Goal: Task Accomplishment & Management: Complete application form

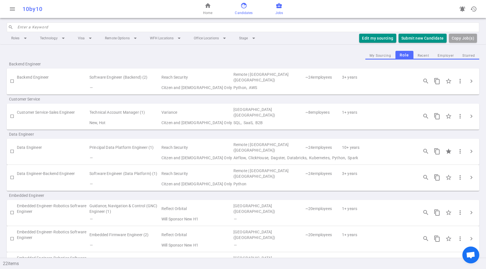
click at [240, 12] on span "Candidates" at bounding box center [244, 13] width 18 height 6
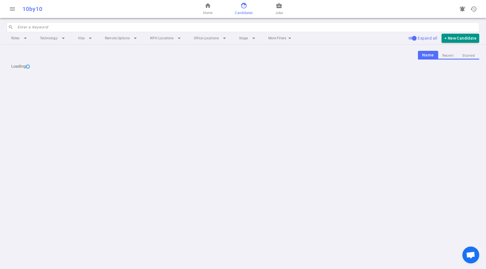
click at [240, 12] on span "Candidates" at bounding box center [244, 13] width 18 height 6
click at [474, 55] on button "Starred" at bounding box center [468, 56] width 21 height 8
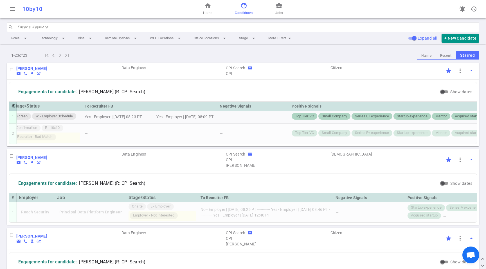
scroll to position [0, 142]
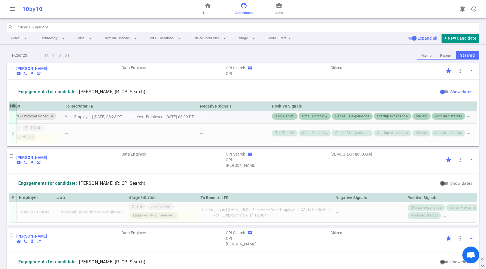
click at [440, 92] on input "Show dates" at bounding box center [442, 92] width 20 height 7
checkbox input "true"
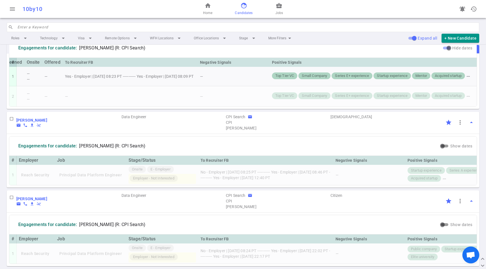
scroll to position [47, 0]
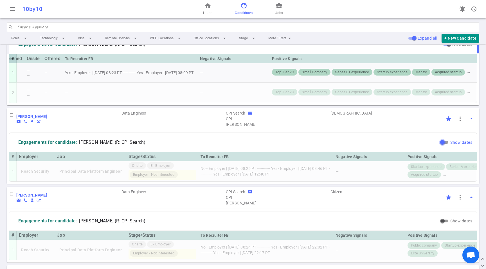
click at [444, 146] on input "Show dates" at bounding box center [442, 142] width 20 height 7
checkbox input "true"
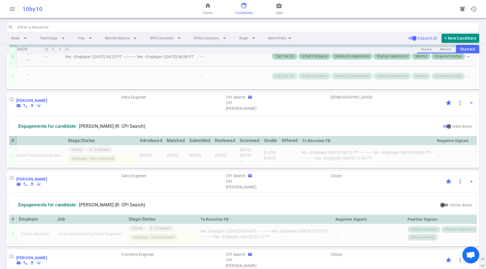
scroll to position [0, 0]
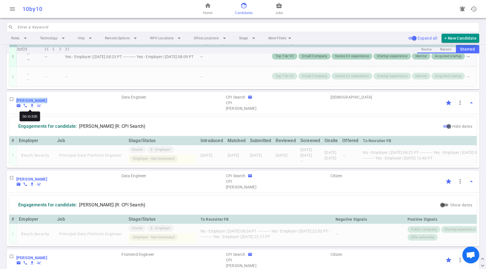
drag, startPoint x: 56, startPoint y: 104, endPoint x: 16, endPoint y: 106, distance: 39.7
click at [16, 106] on div "[PERSON_NAME] email phone file_download remove_done MC" at bounding box center [68, 103] width 105 height 10
copy b "[PERSON_NAME]"
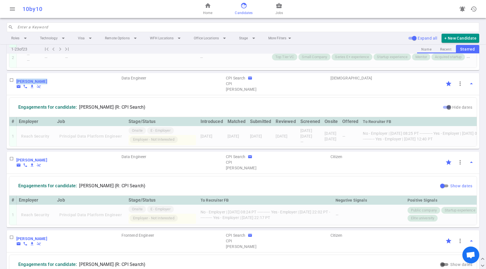
click at [439, 189] on input "Show dates" at bounding box center [442, 186] width 20 height 7
checkbox input "true"
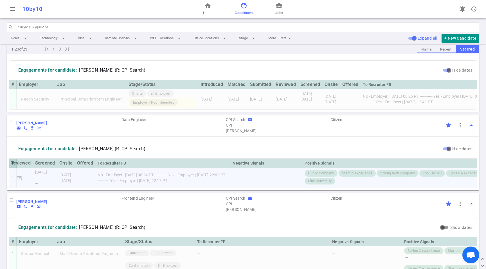
scroll to position [0, 262]
click at [204, 188] on td "No - Employer | [DATE] 08:24 PT ----------- Yes - Employer | [DATE] 22:02 PT --…" at bounding box center [165, 178] width 135 height 20
click at [206, 187] on td "No - Employer | [DATE] 08:24 PT ----------- Yes - Employer | [DATE] 22:02 PT --…" at bounding box center [165, 178] width 135 height 20
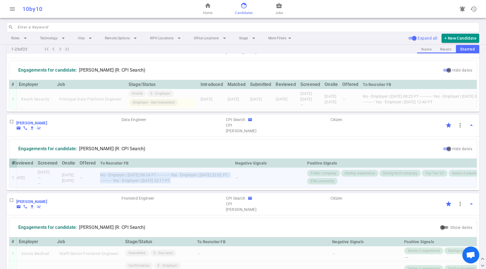
click at [221, 186] on td "No - Employer | [DATE] 08:24 PT ----------- Yes - Employer | [DATE] 22:02 PT --…" at bounding box center [165, 178] width 135 height 20
click at [282, 181] on div "—" at bounding box center [268, 178] width 67 height 6
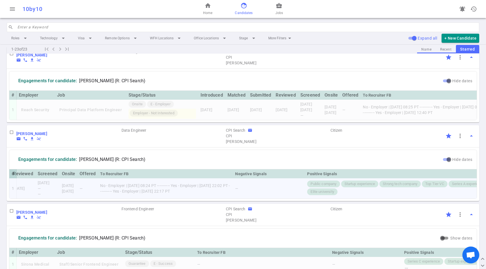
scroll to position [105, 0]
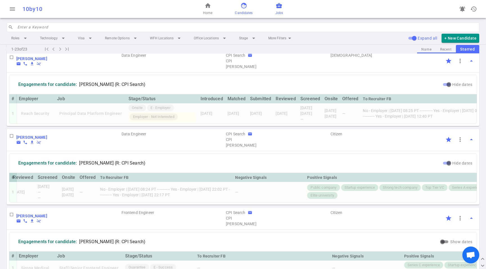
click at [282, 7] on link "business_center Jobs" at bounding box center [279, 8] width 8 height 13
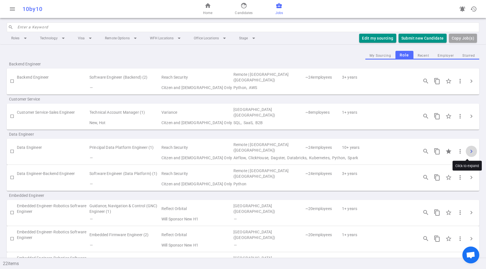
click at [468, 153] on span "chevron_right" at bounding box center [471, 151] width 7 height 7
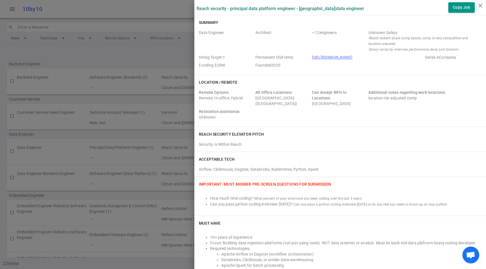
scroll to position [3, 0]
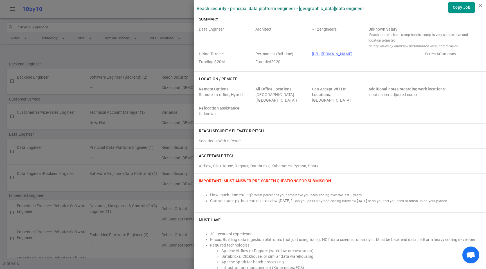
click at [411, 196] on li "How much time coding? - What percent of your time have you been coding over the…" at bounding box center [345, 195] width 271 height 6
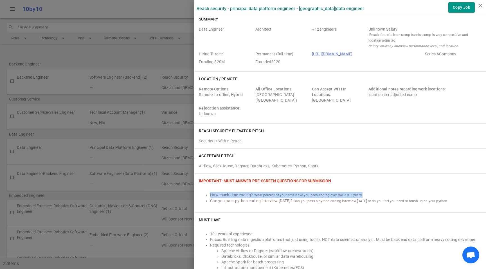
click at [411, 196] on li "How much time coding? - What percent of your time have you been coding over the…" at bounding box center [345, 195] width 271 height 6
click at [431, 197] on li "How much time coding? - What percent of your time have you been coding over the…" at bounding box center [345, 195] width 271 height 6
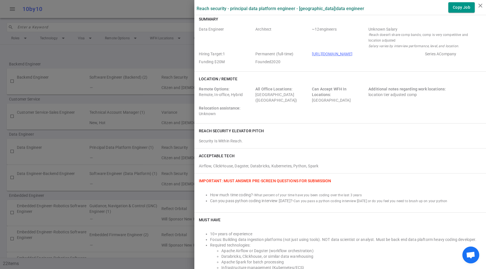
click at [431, 197] on li "How much time coding? - What percent of your time have you been coding over the…" at bounding box center [345, 195] width 271 height 6
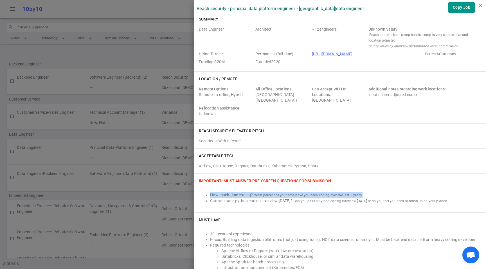
click at [431, 197] on li "How much time coding? - What percent of your time have you been coding over the…" at bounding box center [345, 195] width 271 height 6
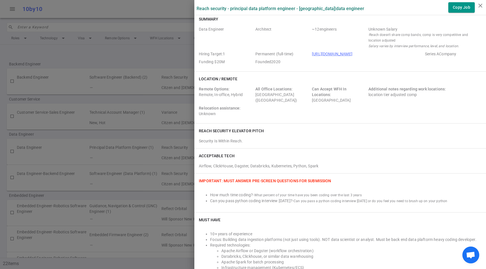
click at [431, 201] on span "Can you pass a python coding interview [DATE] or do you feel you need to brush …" at bounding box center [369, 201] width 153 height 4
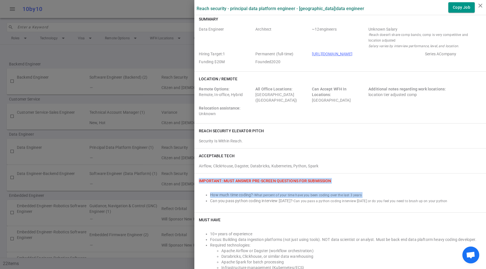
click at [431, 201] on span "Can you pass a python coding interview [DATE] or do you feel you need to brush …" at bounding box center [369, 201] width 153 height 4
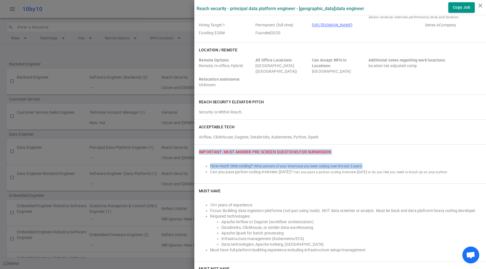
scroll to position [40, 0]
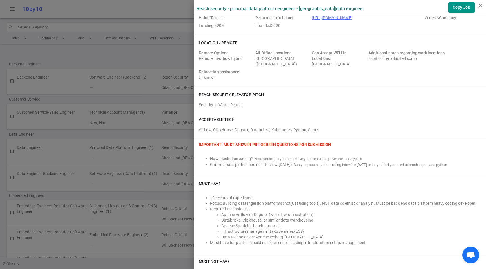
click at [432, 201] on li "Focus: Building data ingestion platforms (not just using tools). NOT data scien…" at bounding box center [345, 204] width 271 height 6
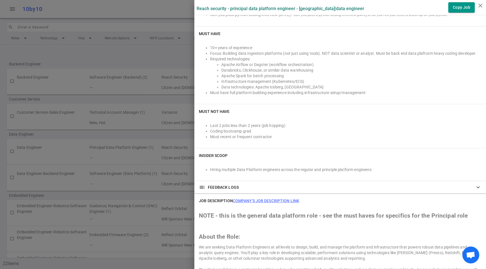
scroll to position [193, 0]
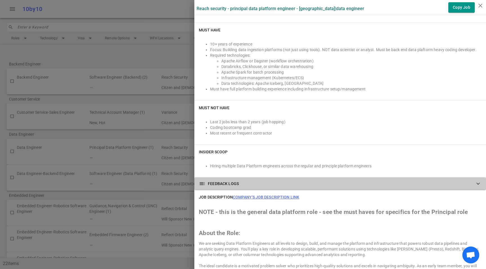
click at [199, 185] on span "toc" at bounding box center [202, 183] width 7 height 7
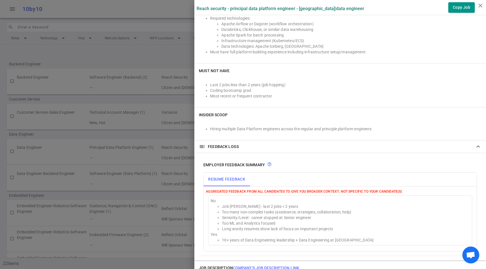
scroll to position [288, 0]
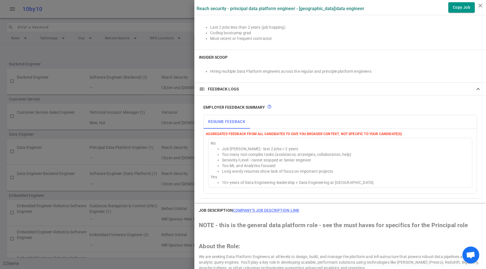
drag, startPoint x: 292, startPoint y: 177, endPoint x: 297, endPoint y: 181, distance: 6.4
click at [295, 178] on div "Yes" at bounding box center [339, 177] width 259 height 6
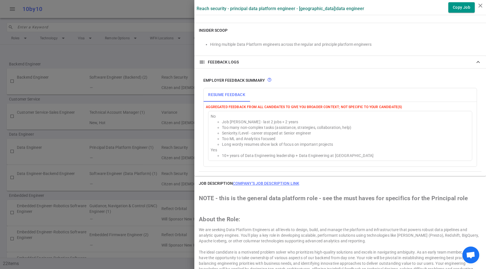
scroll to position [333, 0]
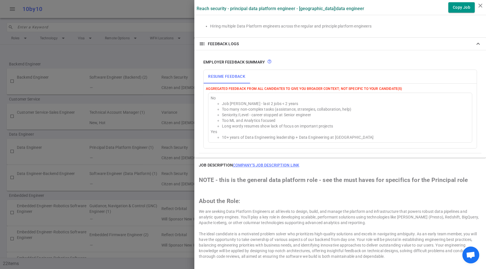
click at [239, 115] on li "Seniority/Level - career stopped at Senior engineer" at bounding box center [346, 115] width 248 height 6
click at [340, 122] on li "Too ML and Analytics focused" at bounding box center [346, 121] width 248 height 6
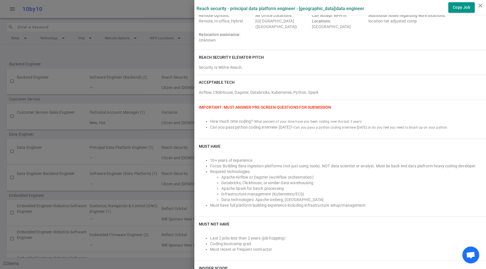
scroll to position [0, 0]
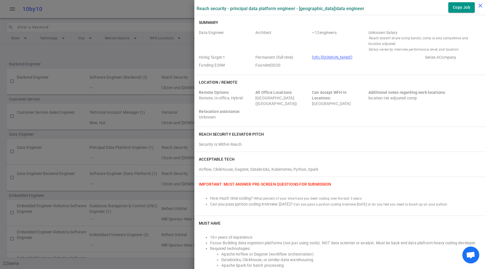
click at [478, 6] on icon "close" at bounding box center [480, 5] width 7 height 7
